Goal: Navigation & Orientation: Find specific page/section

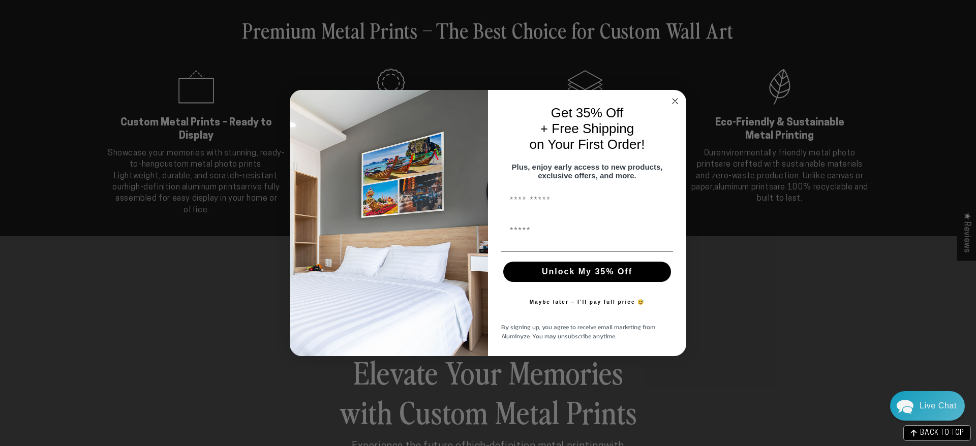
scroll to position [428, 0]
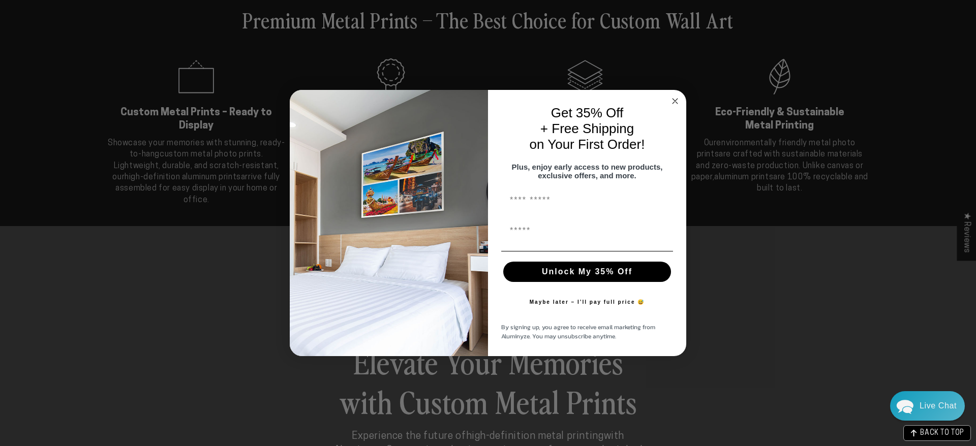
click at [675, 98] on circle "Close dialog" at bounding box center [676, 102] width 12 height 12
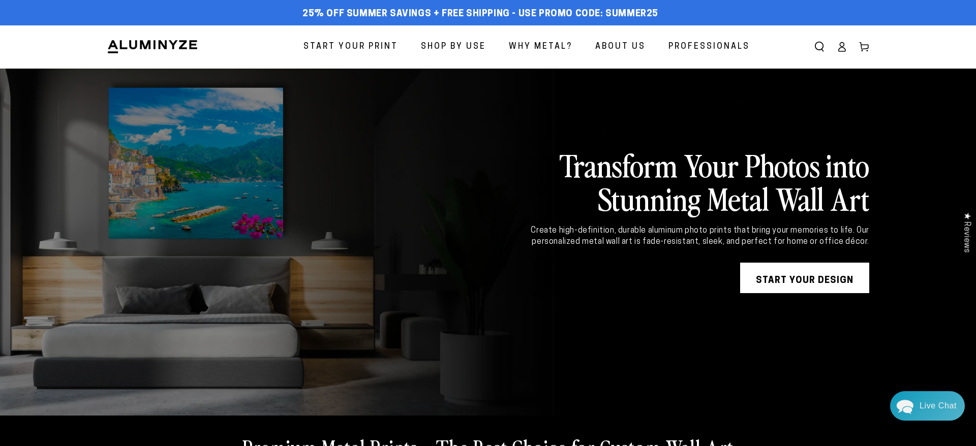
scroll to position [2, 0]
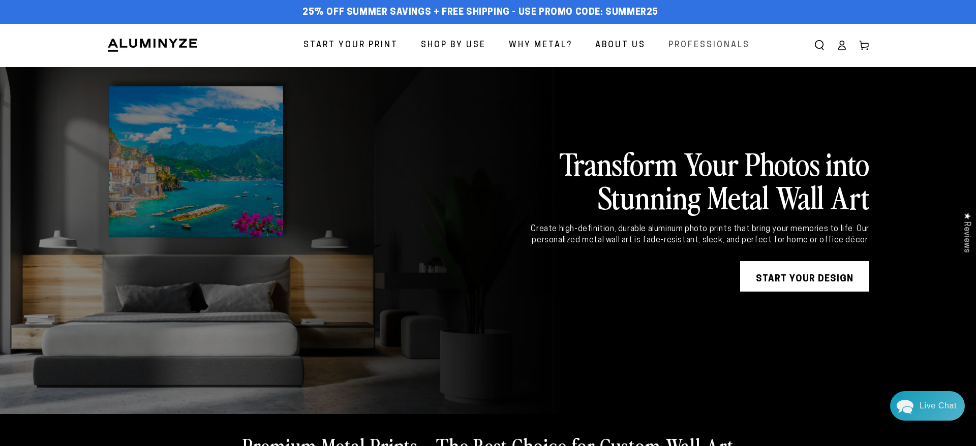
click at [700, 46] on span "Professionals" at bounding box center [709, 45] width 81 height 15
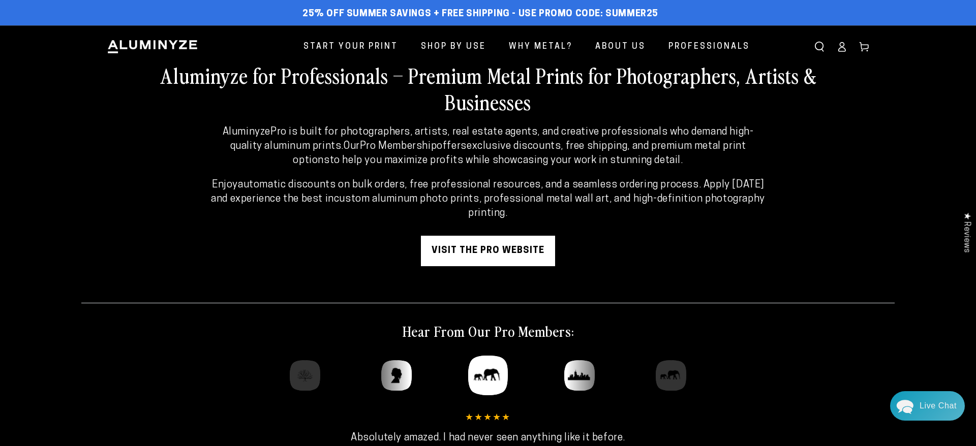
click at [477, 248] on link "visit the pro website" at bounding box center [488, 251] width 134 height 31
